Goal: Task Accomplishment & Management: Complete application form

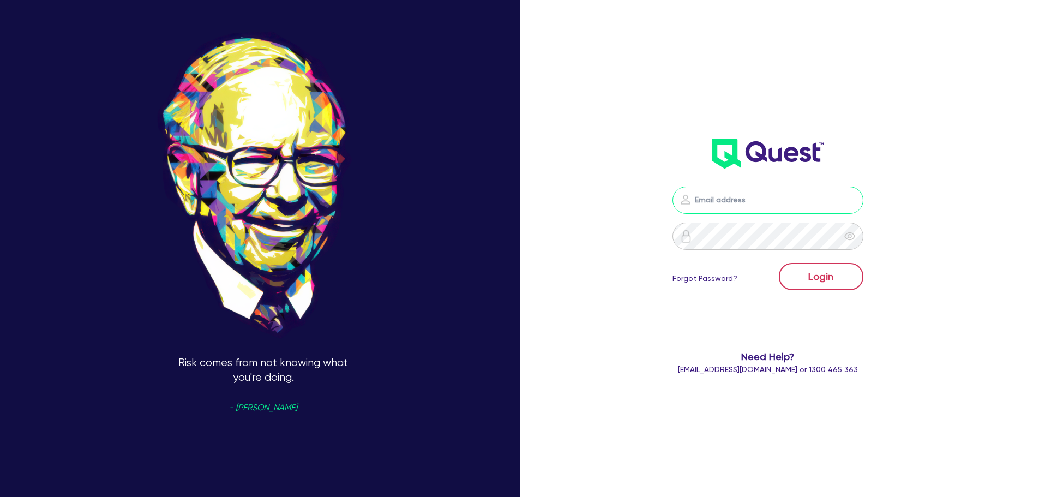
type input "[PERSON_NAME][EMAIL_ADDRESS][DOMAIN_NAME]"
click at [833, 275] on button "Login" at bounding box center [821, 276] width 85 height 27
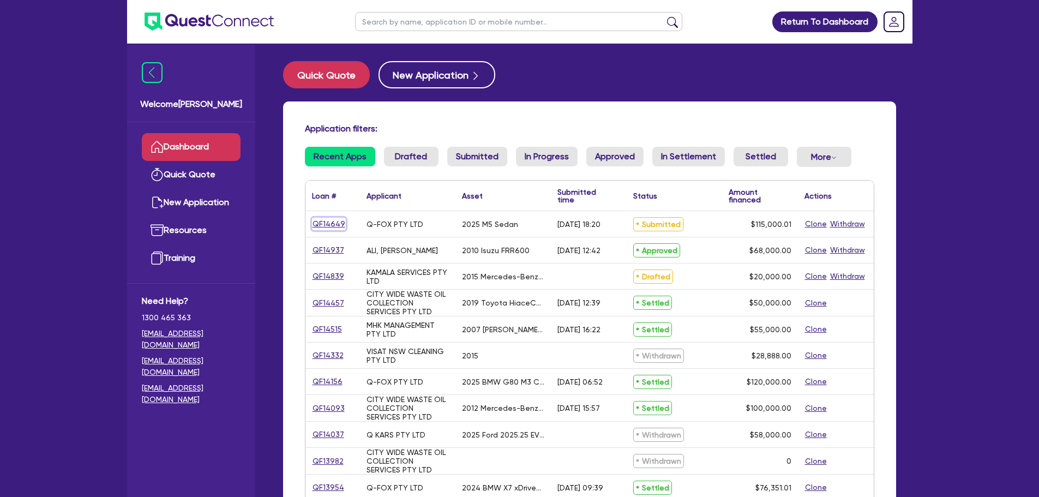
click at [334, 224] on link "QF14649" at bounding box center [329, 224] width 34 height 13
select select "CARS_AND_LIGHT_TRUCKS"
select select "PASSENGER_VEHICLES"
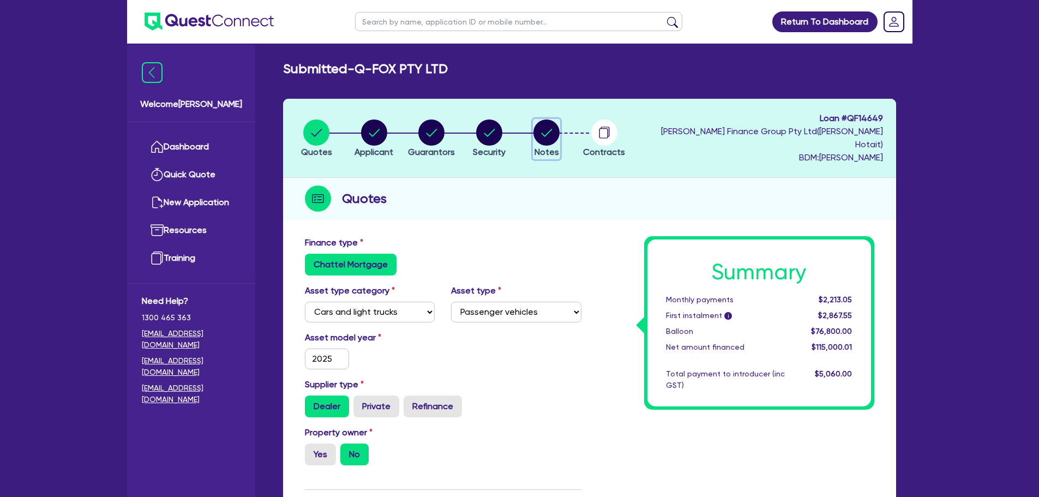
click at [558, 129] on circle "button" at bounding box center [546, 132] width 26 height 26
select select "Quest Finance - Platform Funding"
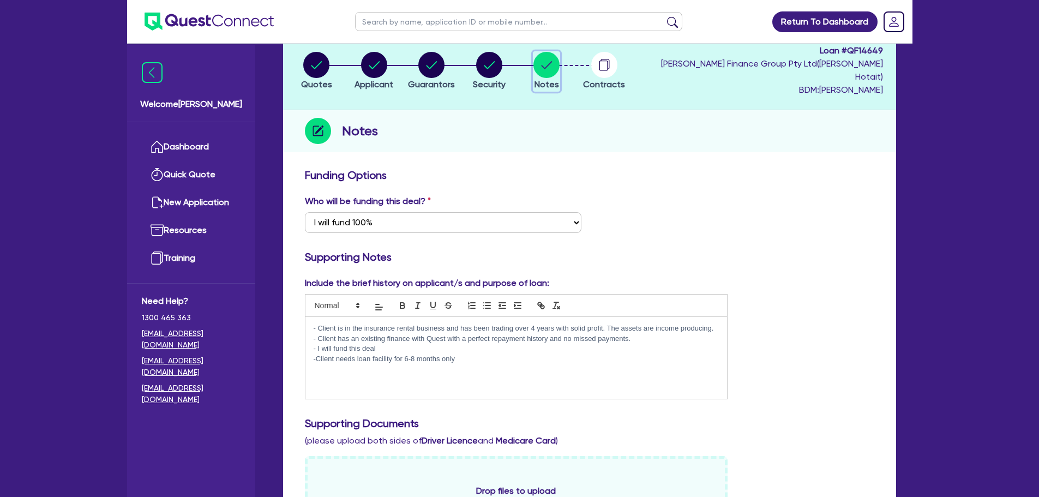
scroll to position [109, 0]
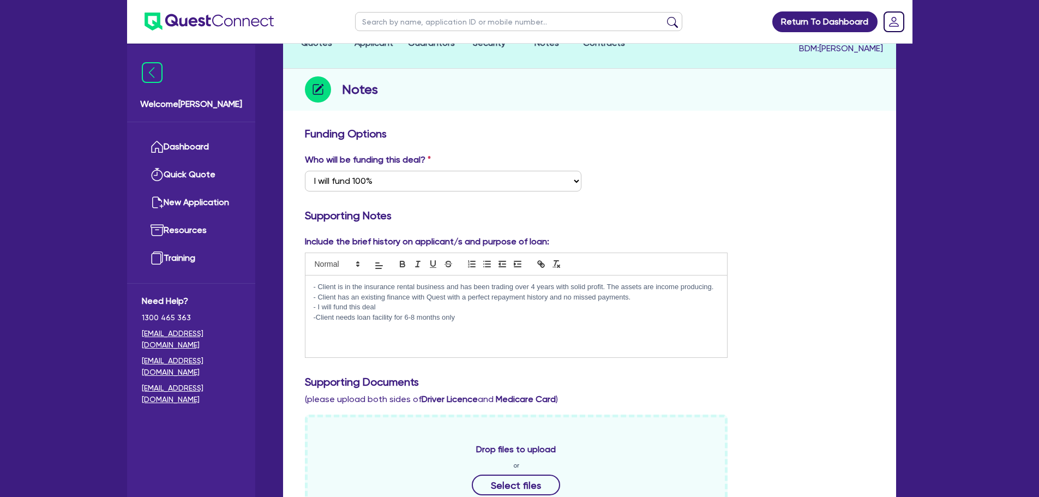
click at [519, 312] on p "-Client needs loan facility for 6-8 months only" at bounding box center [517, 317] width 406 height 10
click at [409, 322] on p "No need for" at bounding box center [517, 327] width 406 height 10
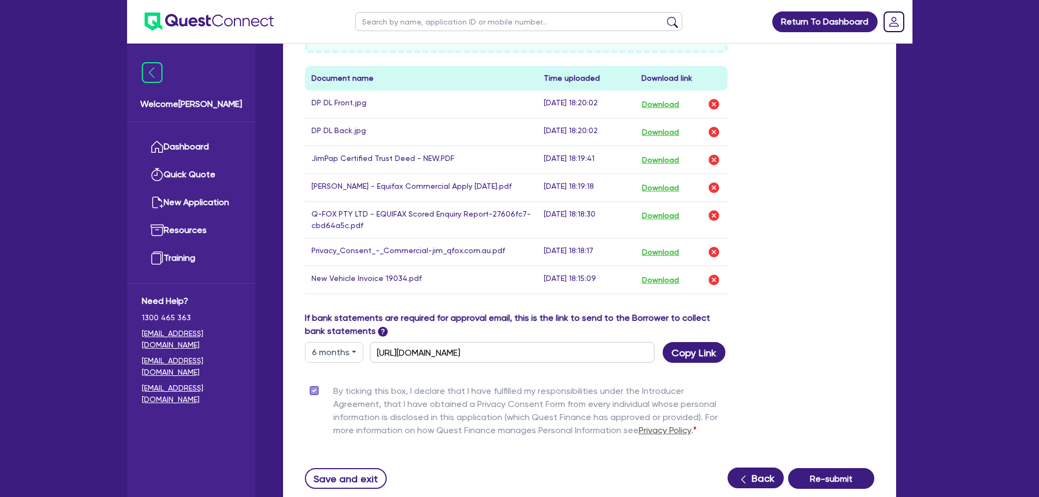
scroll to position [654, 0]
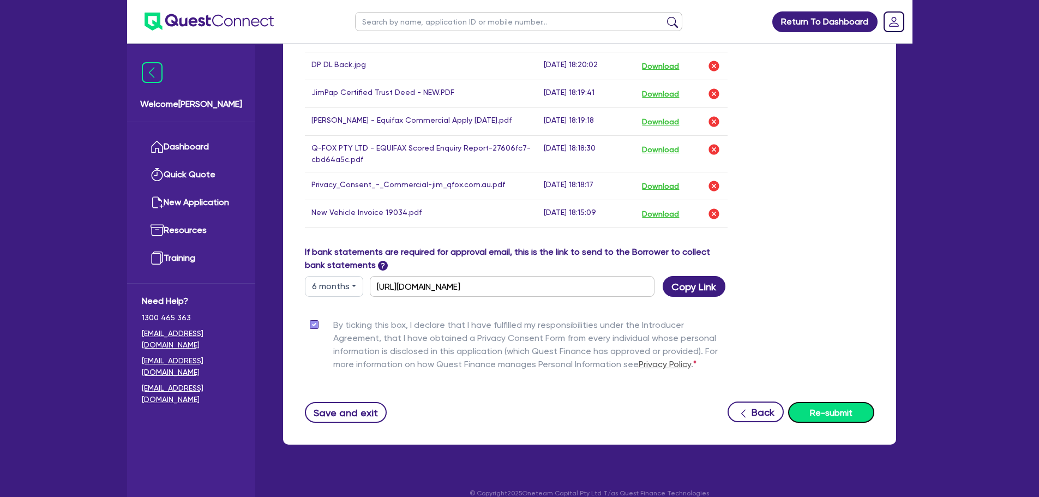
click at [811, 404] on button "Re-submit" at bounding box center [831, 412] width 86 height 21
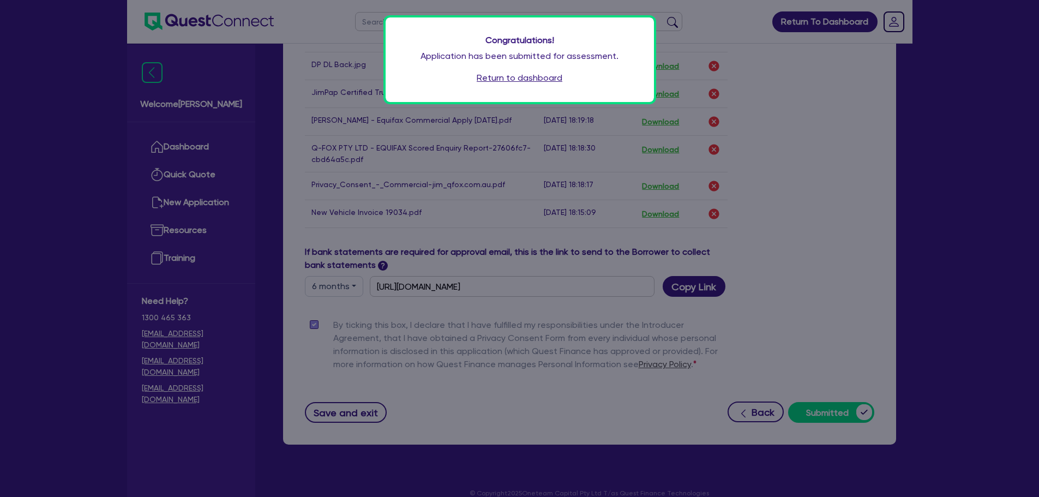
click at [485, 82] on link "Return to dashboard" at bounding box center [520, 77] width 86 height 13
